Goal: Find specific page/section: Find specific page/section

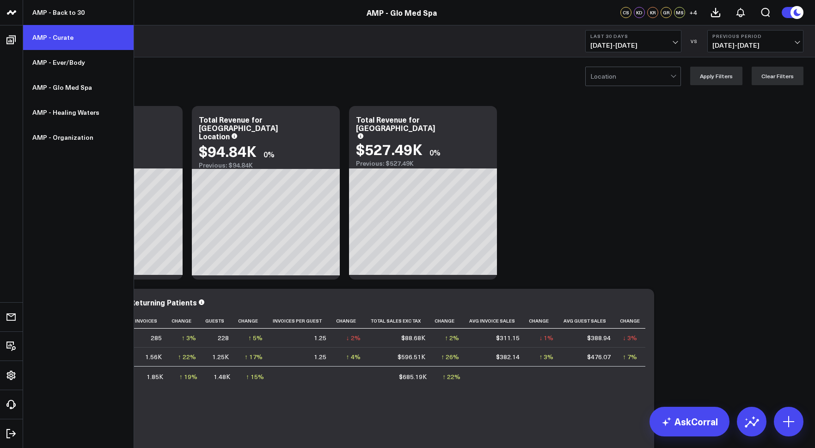
click at [60, 42] on link "AMP - Curate" at bounding box center [78, 37] width 111 height 25
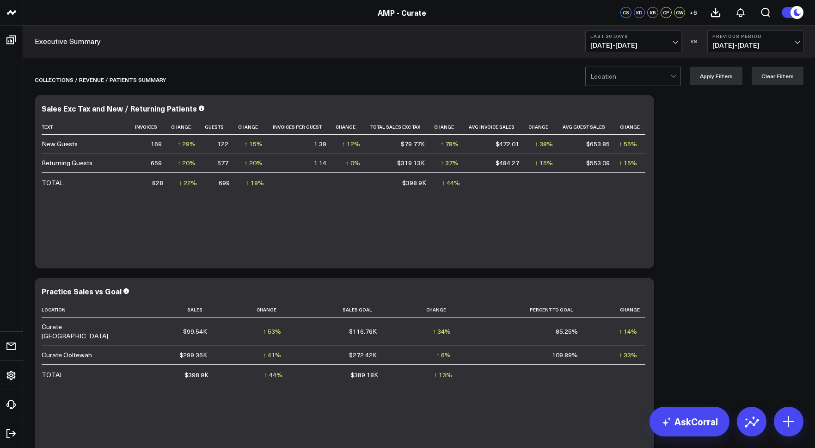
click at [645, 38] on b "Last 30 Days" at bounding box center [633, 36] width 86 height 6
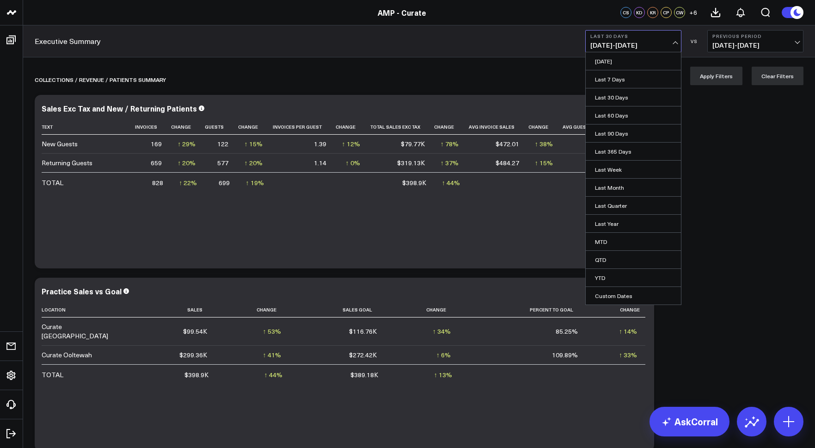
click at [620, 276] on link "YTD" at bounding box center [633, 278] width 95 height 18
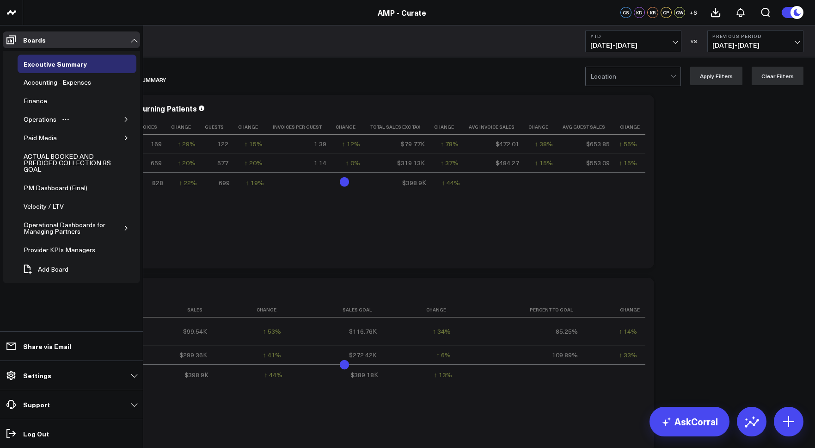
click at [126, 119] on icon "button" at bounding box center [126, 120] width 6 height 6
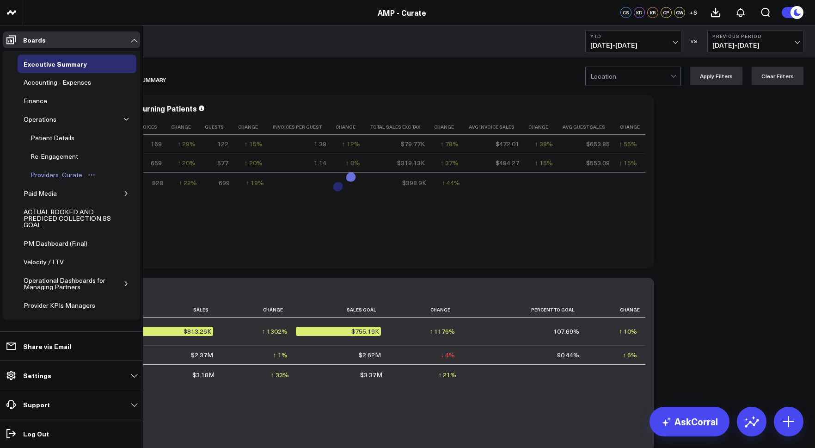
click at [64, 175] on div "Providers_Curate" at bounding box center [56, 174] width 56 height 11
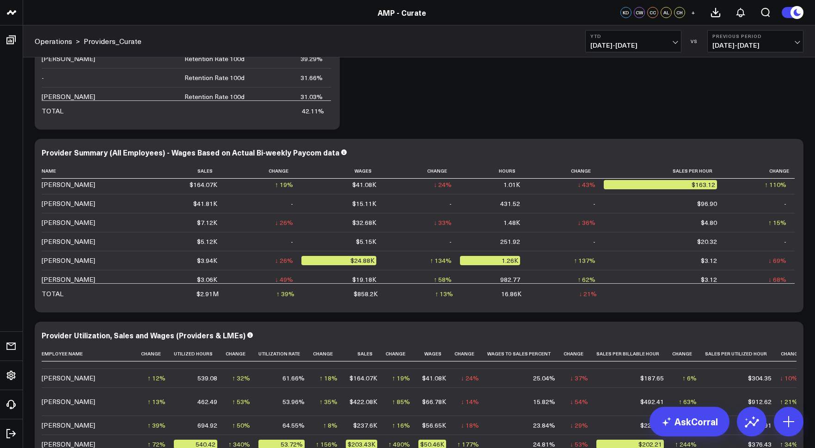
scroll to position [100, 0]
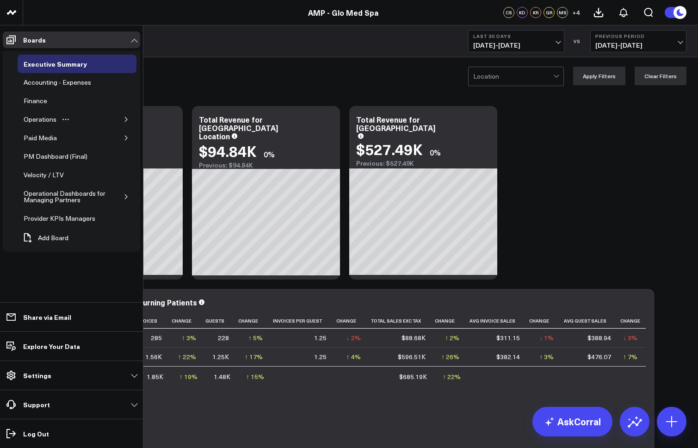
click at [80, 122] on div "Operations" at bounding box center [77, 119] width 119 height 18
click at [125, 120] on icon "button" at bounding box center [126, 120] width 6 height 6
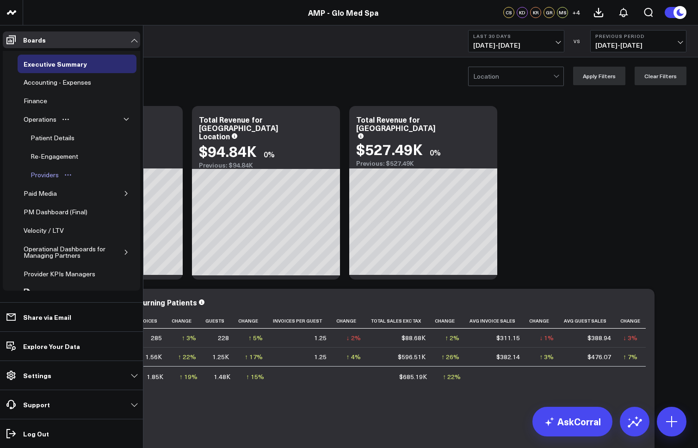
click at [48, 172] on div "Providers" at bounding box center [44, 174] width 33 height 11
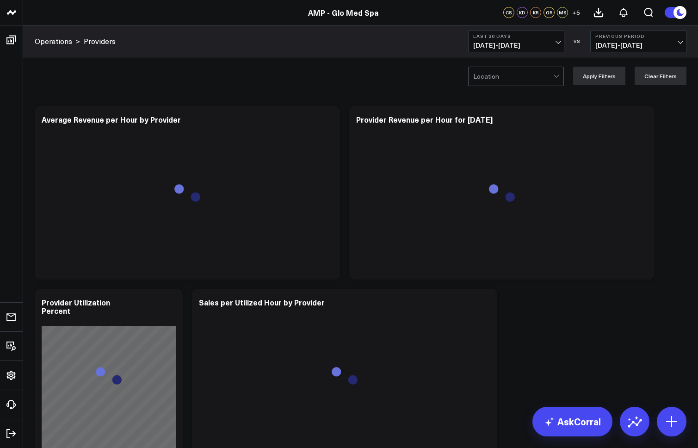
click at [520, 43] on span "09/09/25 - 10/08/25" at bounding box center [516, 45] width 86 height 7
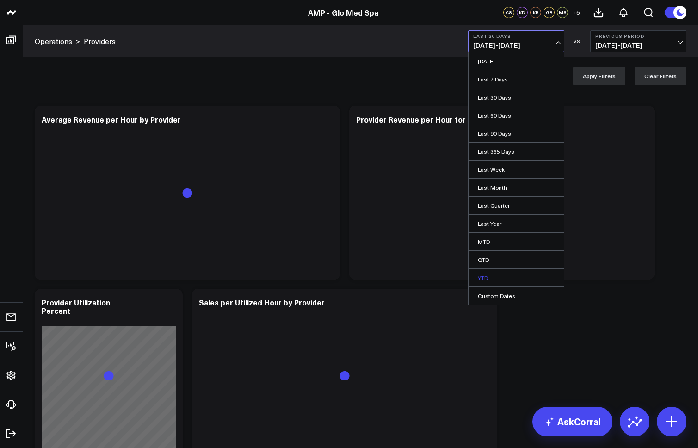
click at [488, 275] on link "YTD" at bounding box center [515, 278] width 95 height 18
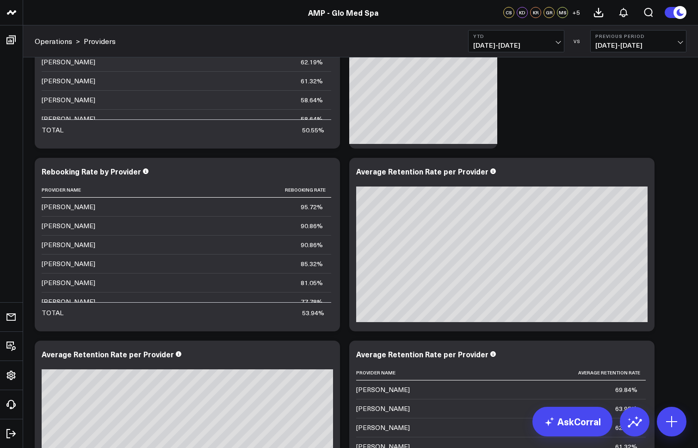
scroll to position [6, 0]
